Goal: Transaction & Acquisition: Book appointment/travel/reservation

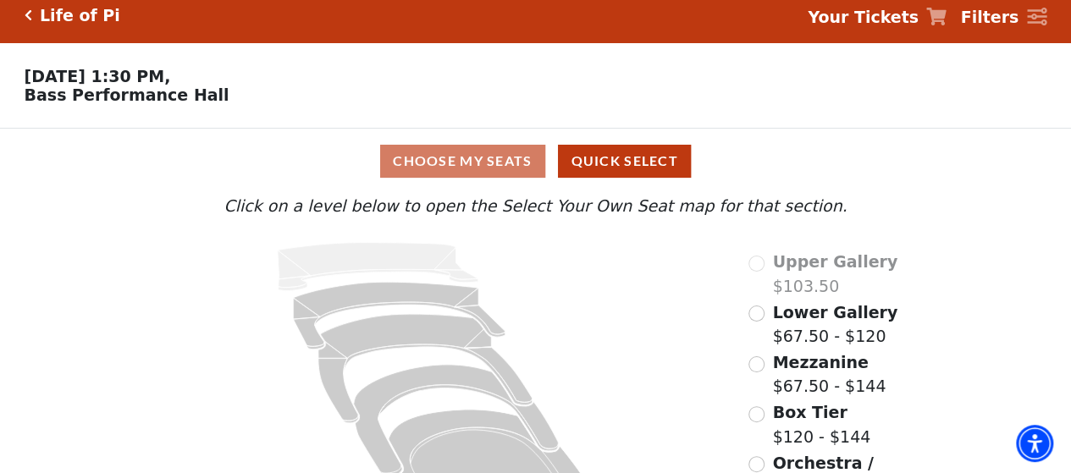
scroll to position [85, 0]
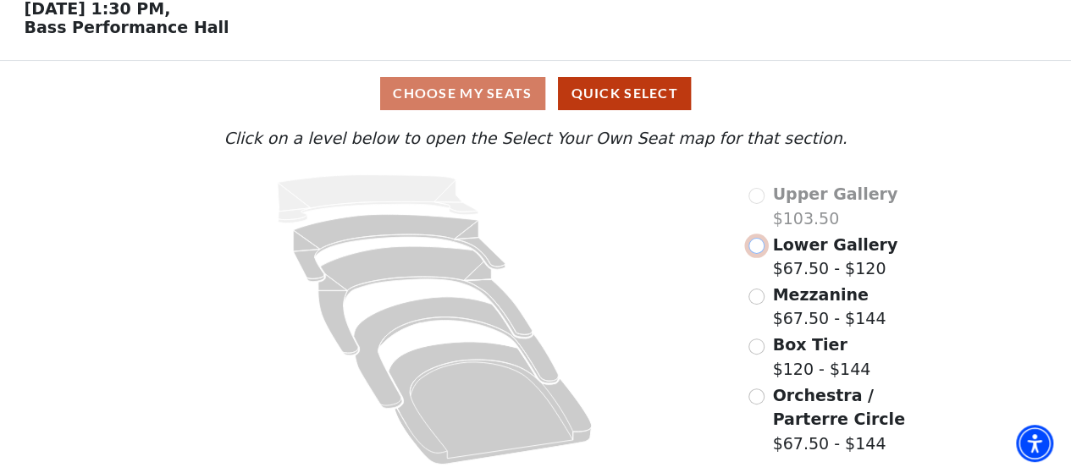
click at [755, 250] on input "Lower Gallery$67.50 - $120\a" at bounding box center [756, 246] width 16 height 16
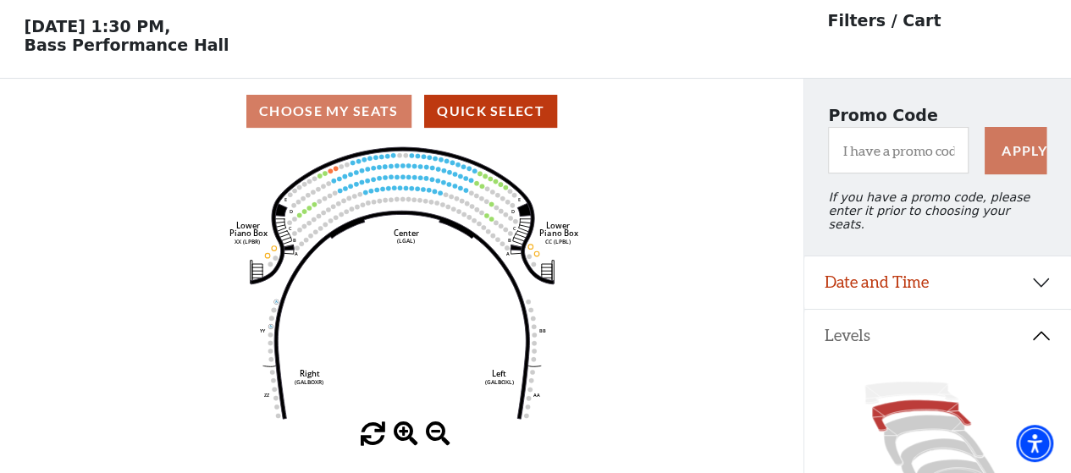
scroll to position [78, 0]
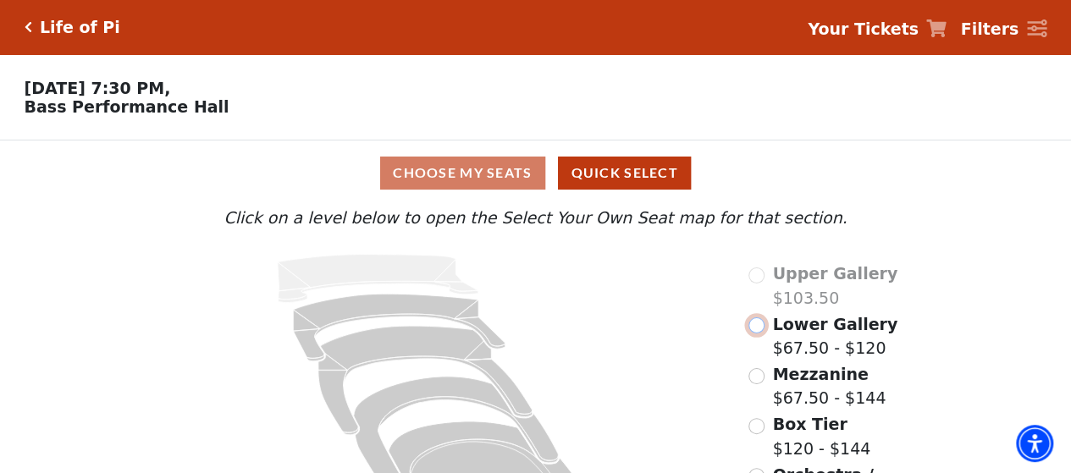
click at [759, 331] on input "Lower Gallery$67.50 - $120\a" at bounding box center [756, 325] width 16 height 16
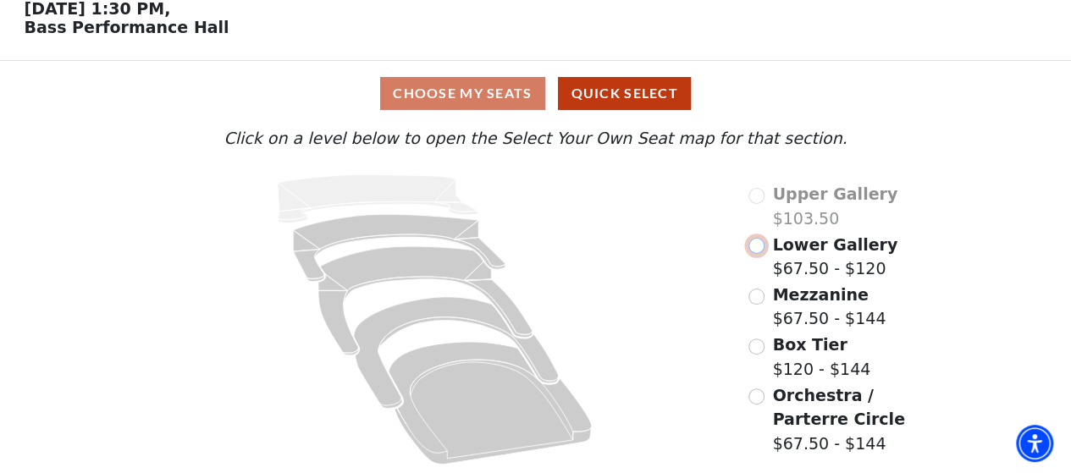
click at [755, 250] on input "Lower Gallery$67.50 - $120\a" at bounding box center [756, 246] width 16 height 16
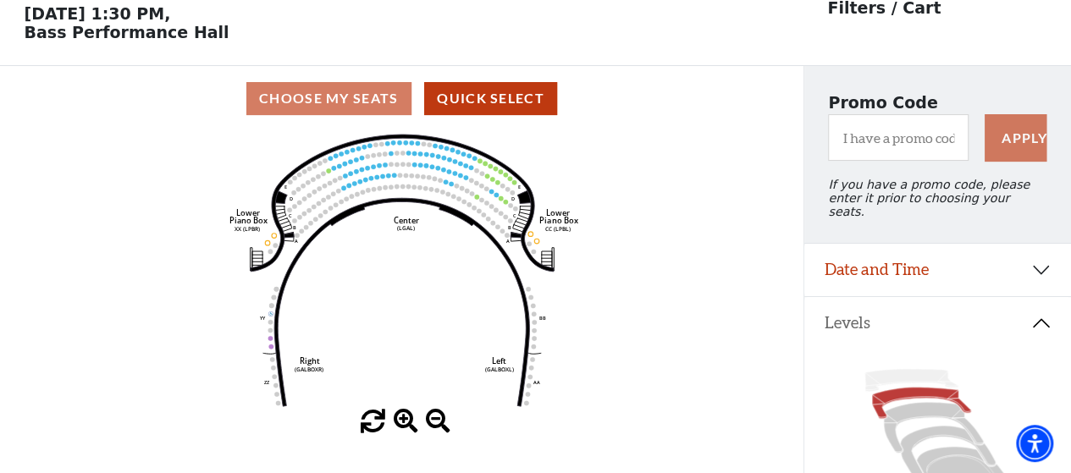
scroll to position [78, 0]
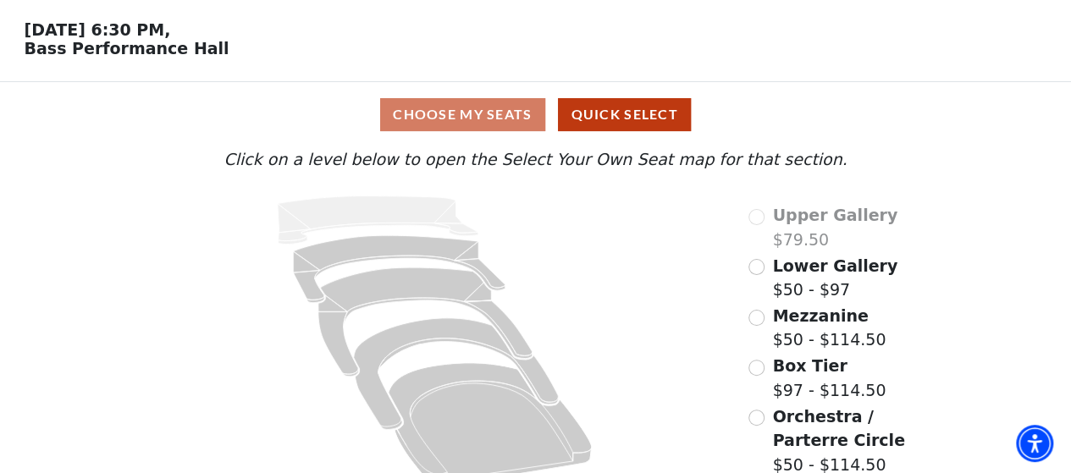
scroll to position [85, 0]
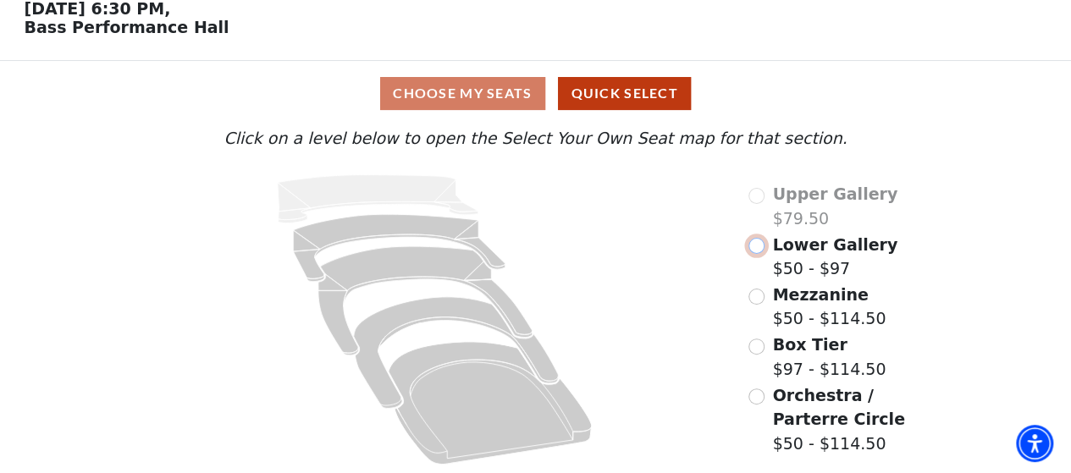
click at [757, 244] on input "Lower Gallery$50 - $97\a" at bounding box center [756, 246] width 16 height 16
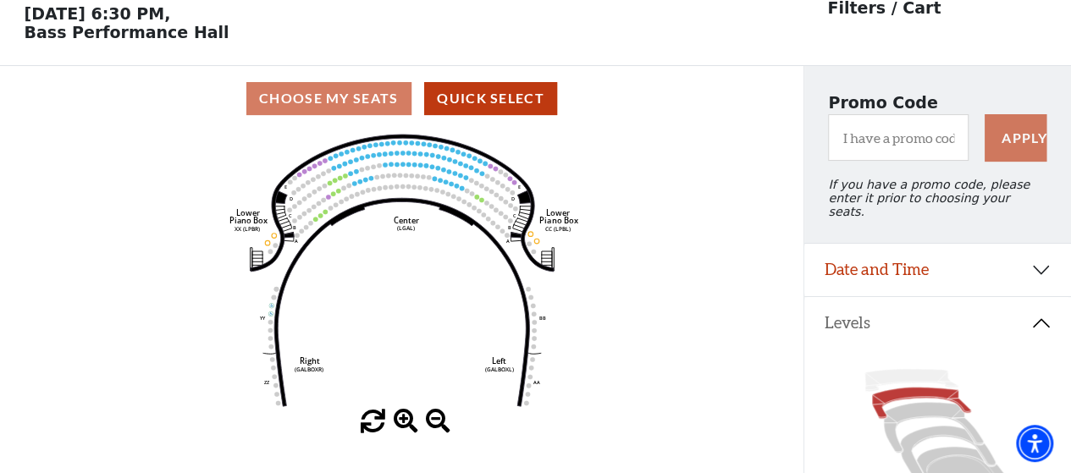
scroll to position [78, 0]
